Goal: Information Seeking & Learning: Learn about a topic

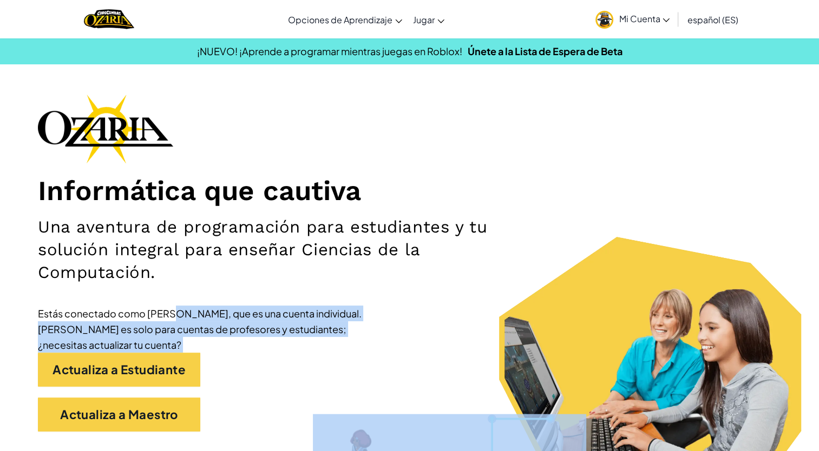
drag, startPoint x: 177, startPoint y: 316, endPoint x: 221, endPoint y: 373, distance: 72.5
click at [221, 373] on div "Informática que cautiva Una aventura de programación para estudiantes y tu solu…" at bounding box center [409, 268] width 743 height 348
drag, startPoint x: 221, startPoint y: 373, endPoint x: 329, endPoint y: 351, distance: 110.6
click at [329, 351] on div "Estás conectado como [PERSON_NAME], que es una cuenta individual. [PERSON_NAME]…" at bounding box center [200, 329] width 325 height 47
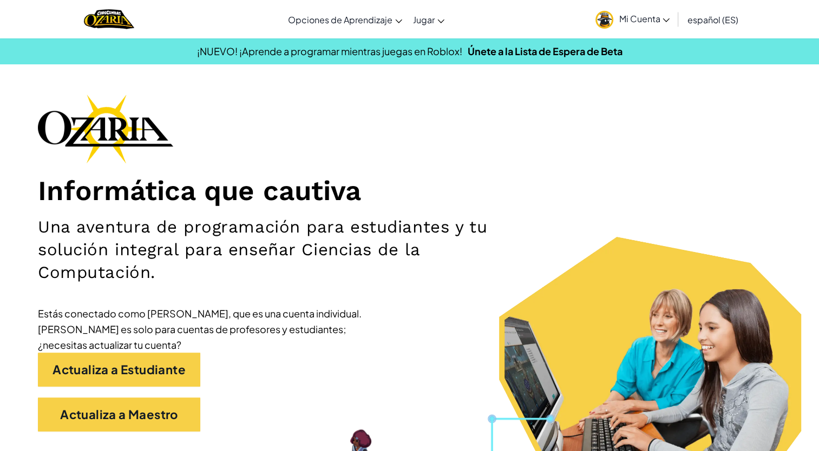
click at [314, 188] on h1 "Informática que cautiva" at bounding box center [409, 191] width 743 height 34
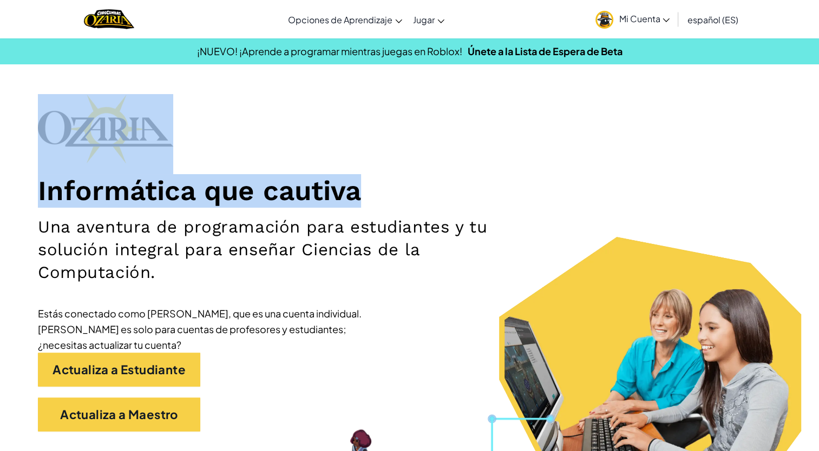
drag, startPoint x: 314, startPoint y: 188, endPoint x: 323, endPoint y: 145, distance: 44.2
click at [323, 145] on div "Informática que cautiva Una aventura de programación para estudiantes y tu solu…" at bounding box center [409, 268] width 743 height 348
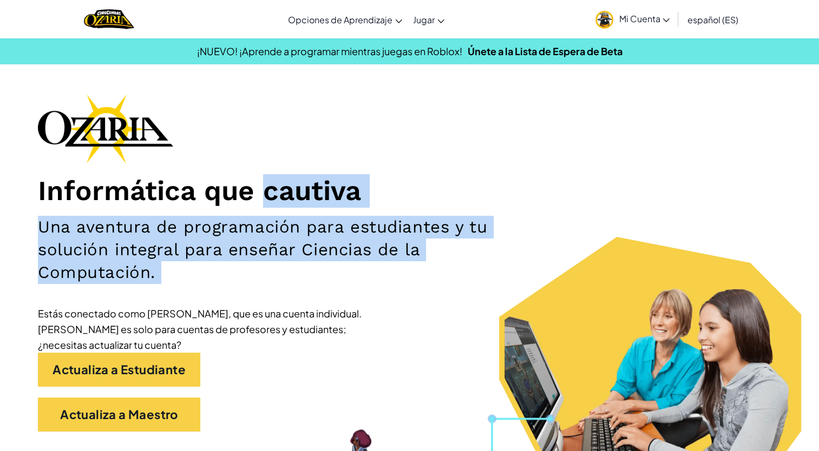
drag, startPoint x: 323, startPoint y: 145, endPoint x: 176, endPoint y: 283, distance: 201.7
click at [176, 283] on div "Informática que cautiva Una aventura de programación para estudiantes y tu solu…" at bounding box center [409, 268] width 743 height 348
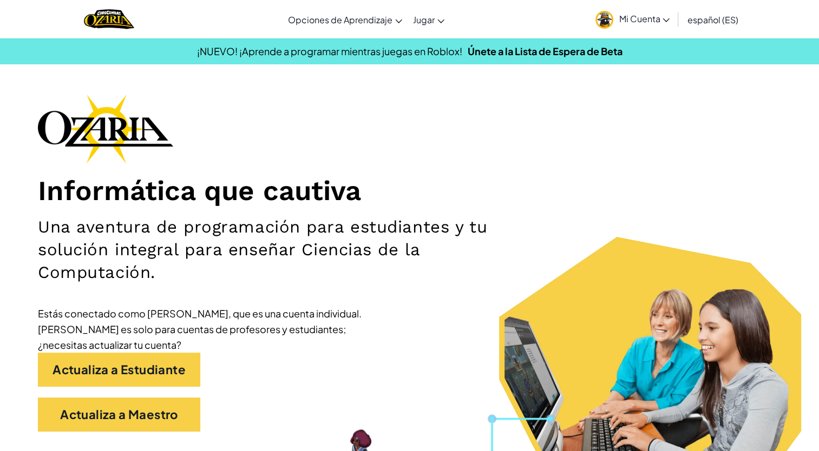
drag, startPoint x: 176, startPoint y: 283, endPoint x: 275, endPoint y: 352, distance: 120.8
click at [275, 352] on div "Estás conectado como [PERSON_NAME], que es una cuenta individual. [PERSON_NAME]…" at bounding box center [200, 329] width 325 height 47
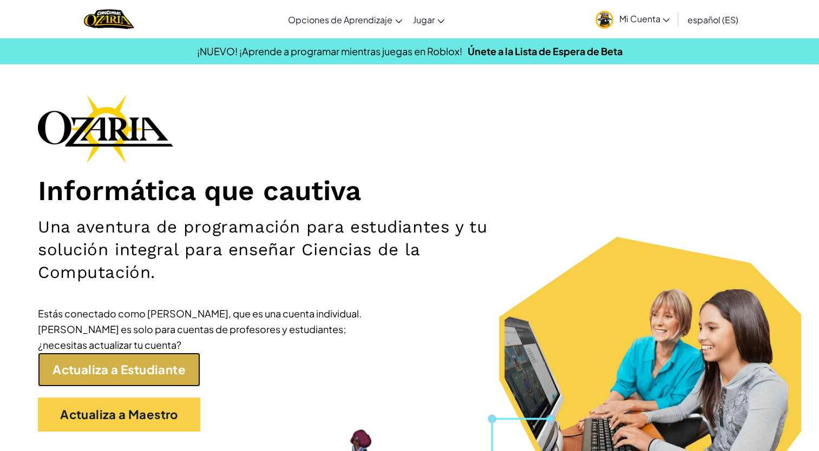
click at [149, 369] on link "Actualiza a Estudiante" at bounding box center [119, 370] width 162 height 34
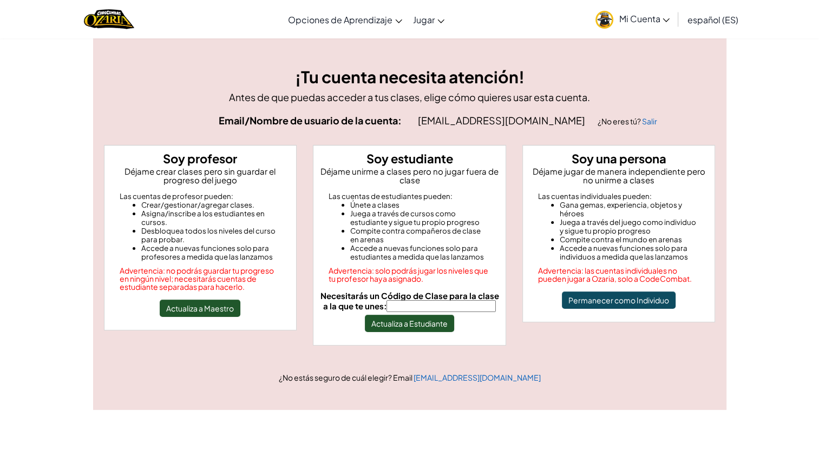
click at [432, 301] on input "Necesitarás un Código de Clase para la clase a la que te unes:" at bounding box center [440, 306] width 109 height 12
type input "PathThingLuck"
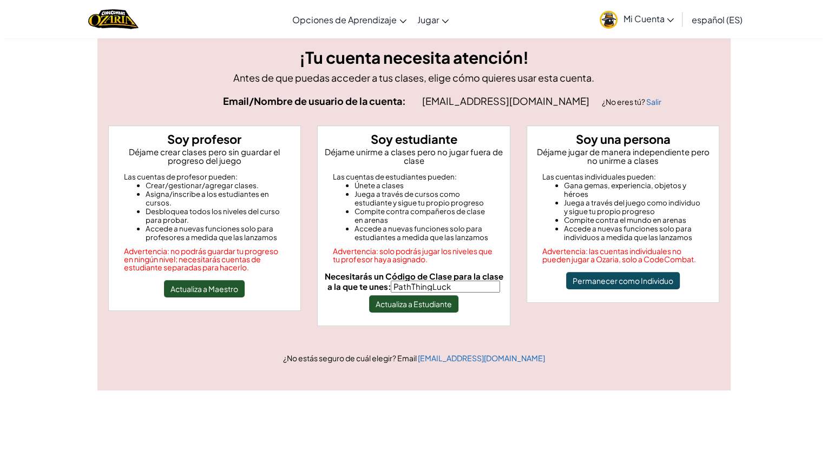
scroll to position [19, 0]
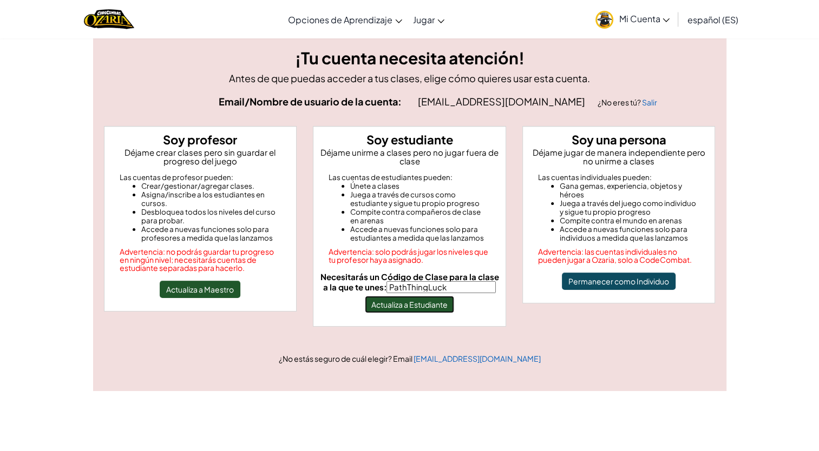
click at [436, 299] on button "Actualiza a Estudiante" at bounding box center [409, 304] width 89 height 17
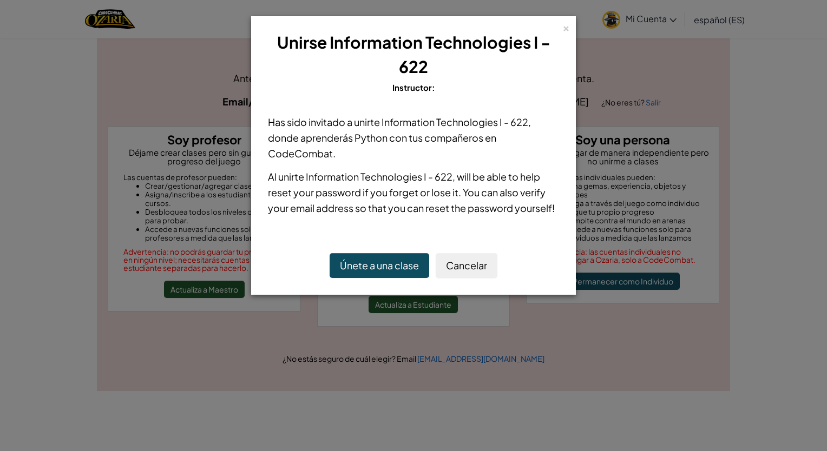
click at [382, 265] on button "Únete a una clase" at bounding box center [379, 265] width 100 height 25
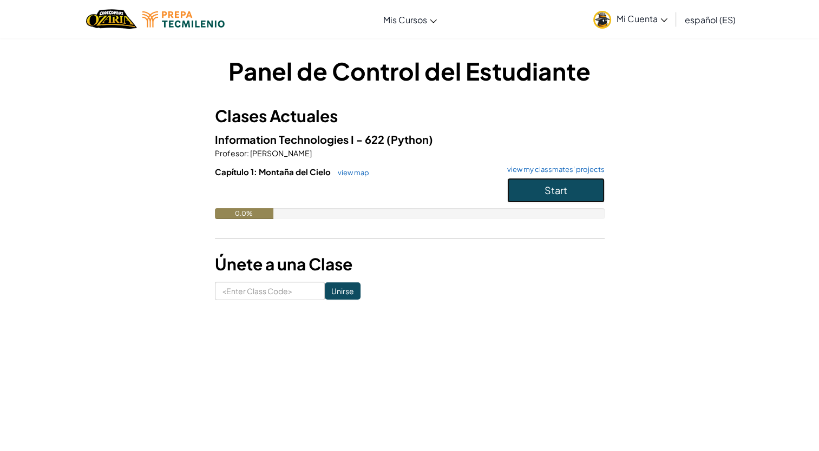
click at [551, 196] on button "Start" at bounding box center [555, 190] width 97 height 25
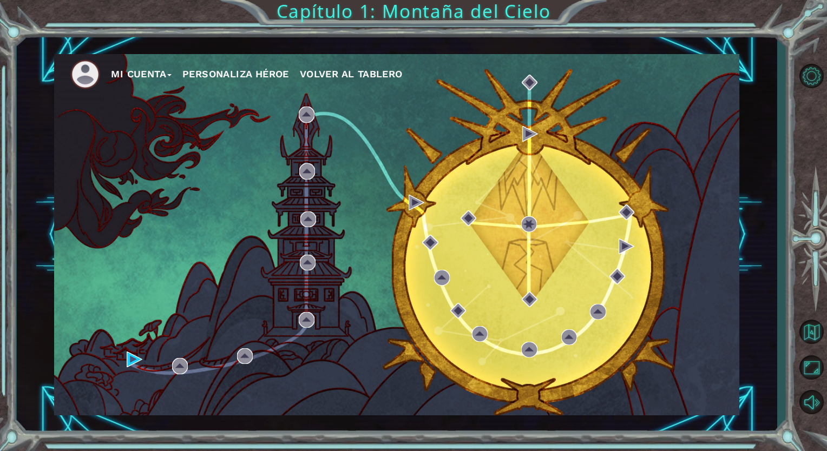
click at [795, 30] on div "Mi Cuenta Personaliza Héroe Volver al Tablero Capítulo 1: Montaña del Cielo" at bounding box center [413, 225] width 827 height 451
